Goal: Task Accomplishment & Management: Manage account settings

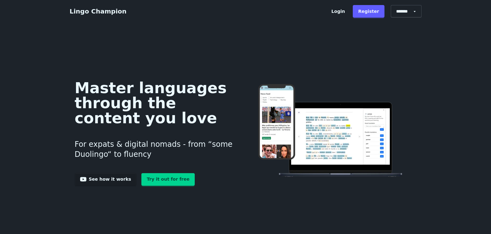
click at [342, 11] on link "Login" at bounding box center [338, 11] width 24 height 13
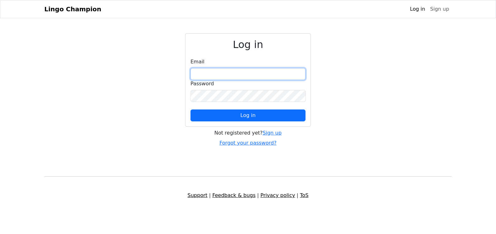
click at [265, 75] on input "email" at bounding box center [247, 74] width 115 height 12
type input "**********"
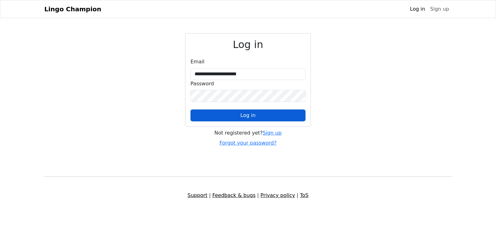
click at [249, 114] on span "Log in" at bounding box center [247, 115] width 15 height 6
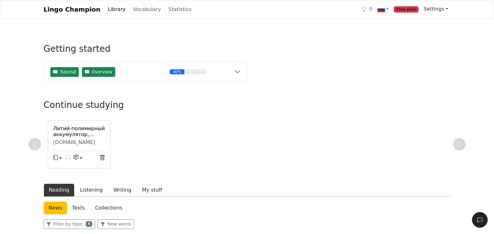
click at [433, 9] on link "Settings" at bounding box center [436, 9] width 30 height 13
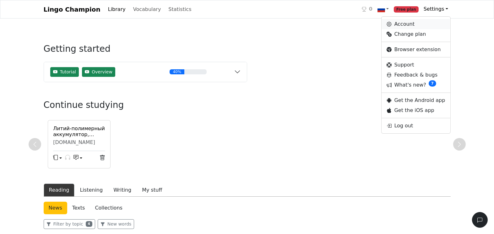
click at [412, 25] on link "Account" at bounding box center [416, 24] width 68 height 10
select select "**********"
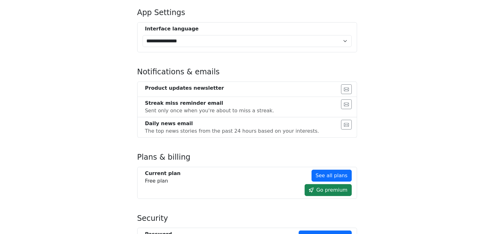
scroll to position [295, 0]
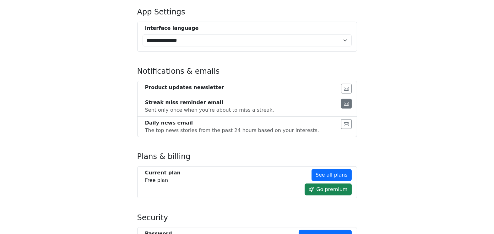
click at [349, 101] on icon "button" at bounding box center [346, 103] width 5 height 5
click at [346, 101] on icon "button" at bounding box center [346, 103] width 5 height 5
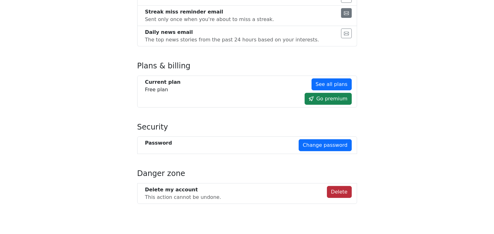
scroll to position [0, 0]
